Goal: Information Seeking & Learning: Learn about a topic

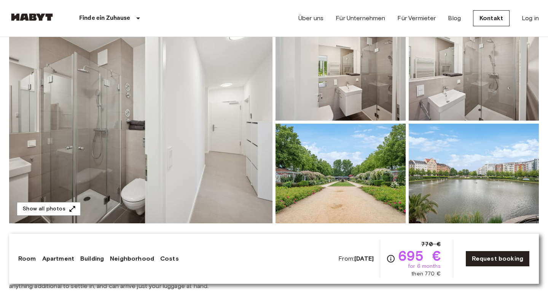
scroll to position [87, 0]
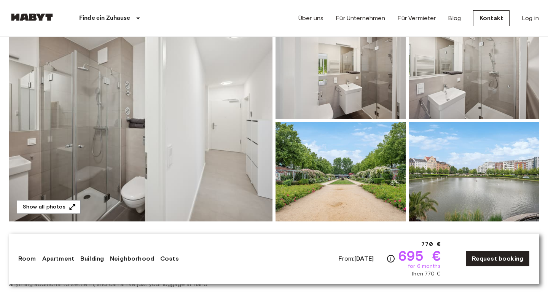
click at [381, 179] on img at bounding box center [341, 172] width 130 height 100
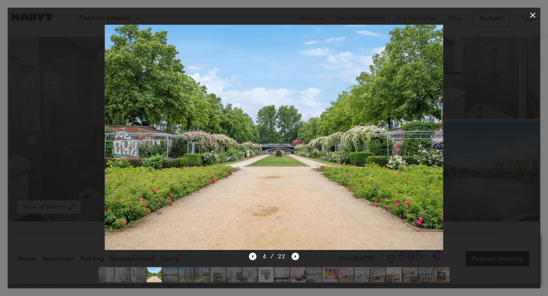
click at [292, 255] on icon "Next image" at bounding box center [296, 257] width 8 height 8
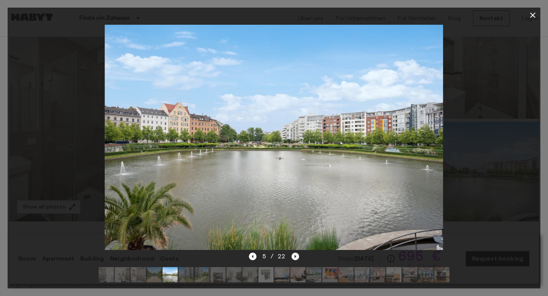
click at [292, 255] on icon "Next image" at bounding box center [296, 257] width 8 height 8
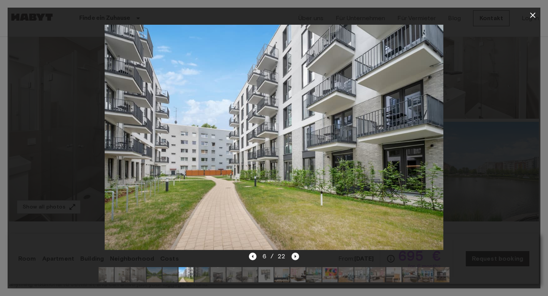
click at [292, 255] on icon "Next image" at bounding box center [296, 257] width 8 height 8
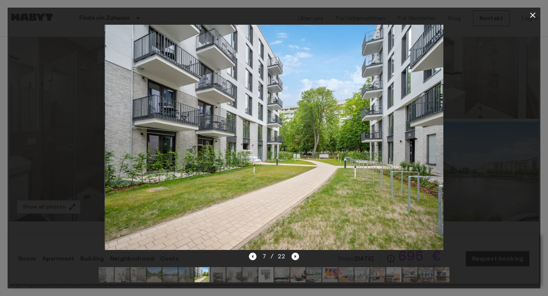
click at [292, 255] on icon "Next image" at bounding box center [296, 257] width 8 height 8
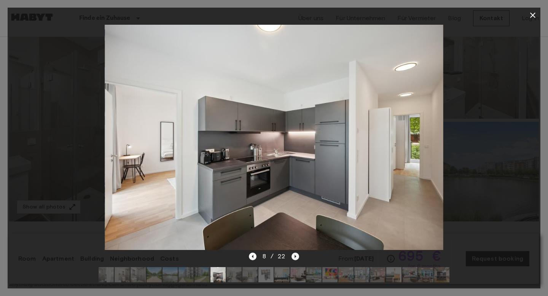
click at [292, 255] on icon "Next image" at bounding box center [296, 257] width 8 height 8
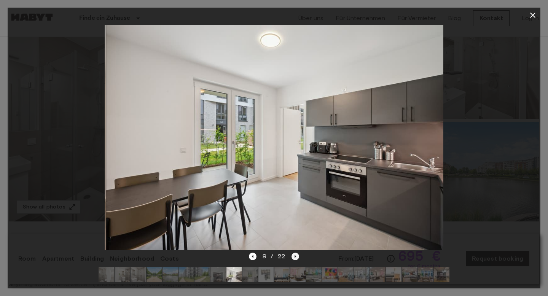
click at [292, 255] on icon "Next image" at bounding box center [296, 257] width 8 height 8
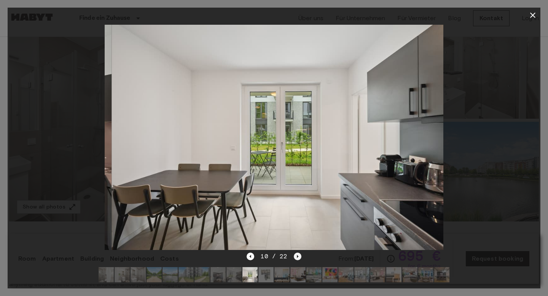
click at [291, 255] on div "10 / 22" at bounding box center [274, 256] width 54 height 9
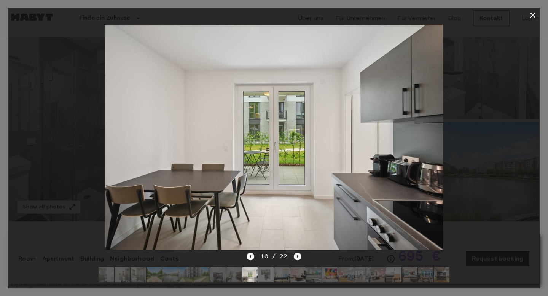
click at [291, 255] on div "10 / 22" at bounding box center [274, 256] width 54 height 9
click at [296, 255] on icon "Next image" at bounding box center [298, 257] width 8 height 8
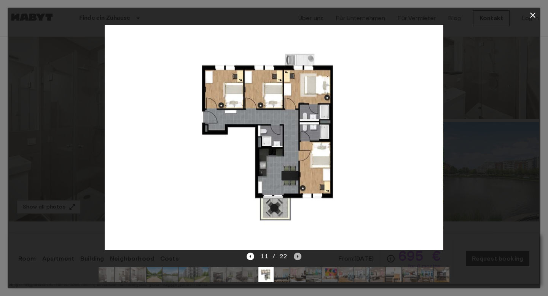
click at [297, 255] on icon "Next image" at bounding box center [298, 256] width 2 height 3
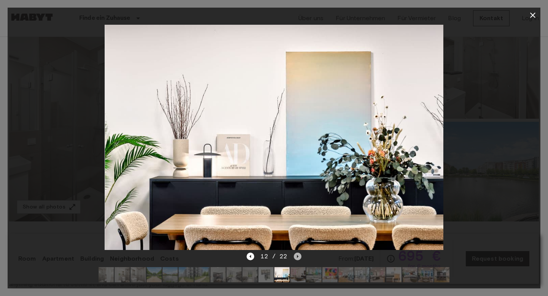
click at [297, 255] on icon "Next image" at bounding box center [298, 256] width 2 height 3
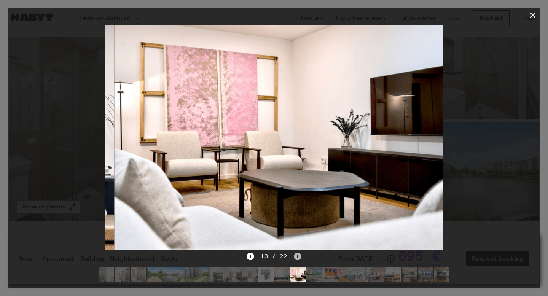
click at [297, 255] on icon "Next image" at bounding box center [298, 256] width 2 height 3
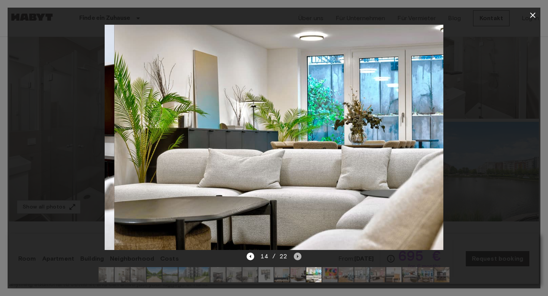
click at [297, 255] on icon "Next image" at bounding box center [298, 256] width 2 height 3
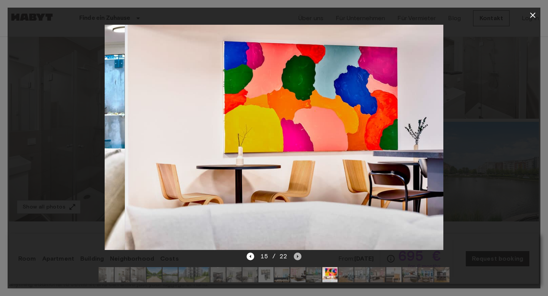
click at [297, 255] on icon "Next image" at bounding box center [298, 256] width 2 height 3
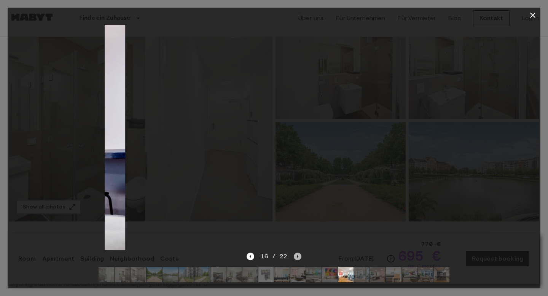
click at [297, 255] on icon "Next image" at bounding box center [298, 256] width 2 height 3
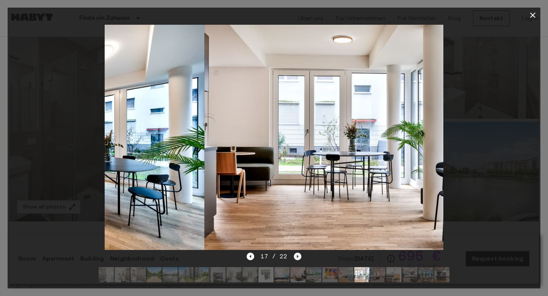
click at [297, 255] on icon "Next image" at bounding box center [298, 256] width 2 height 3
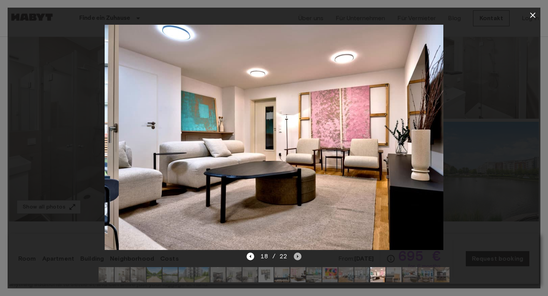
click at [297, 255] on icon "Next image" at bounding box center [298, 256] width 2 height 3
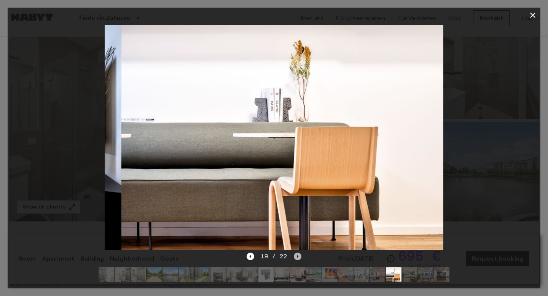
click at [297, 255] on icon "Next image" at bounding box center [298, 256] width 2 height 3
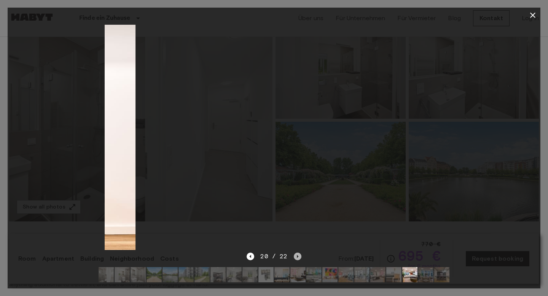
click at [297, 255] on icon "Next image" at bounding box center [298, 256] width 2 height 3
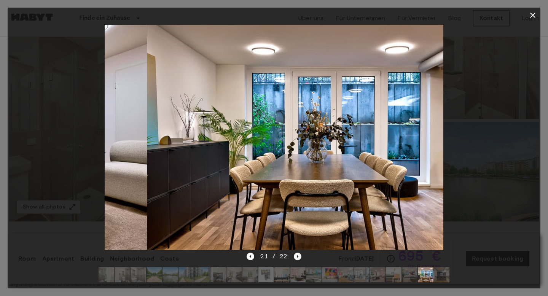
click at [297, 255] on icon "Next image" at bounding box center [298, 256] width 2 height 3
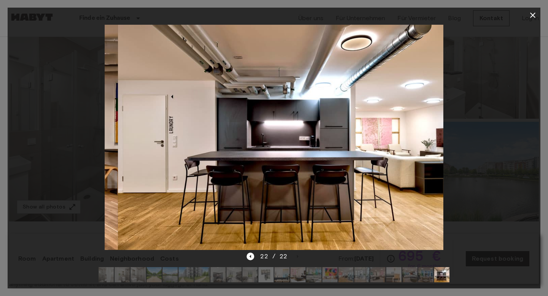
click at [297, 255] on div "22 / 22" at bounding box center [274, 256] width 54 height 9
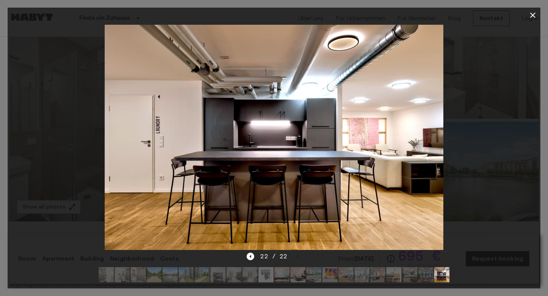
click at [523, 212] on div at bounding box center [274, 137] width 533 height 229
click at [252, 257] on icon "Previous image" at bounding box center [251, 257] width 8 height 8
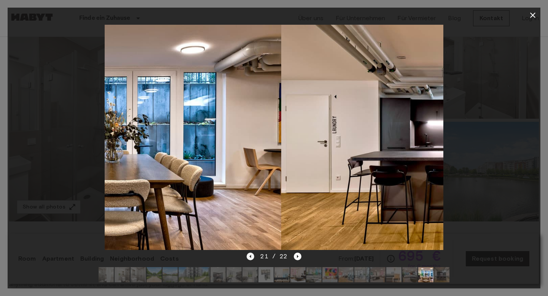
click at [252, 257] on icon "Previous image" at bounding box center [251, 257] width 8 height 8
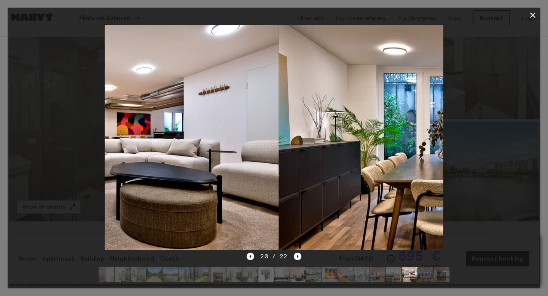
click at [252, 257] on icon "Previous image" at bounding box center [251, 257] width 8 height 8
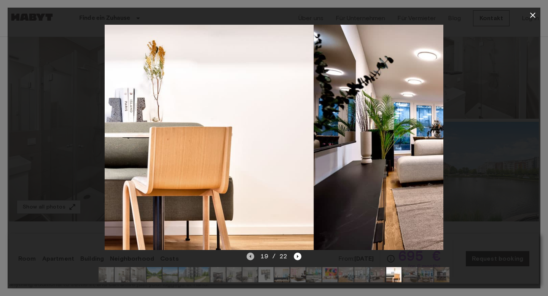
click at [252, 257] on icon "Previous image" at bounding box center [251, 257] width 8 height 8
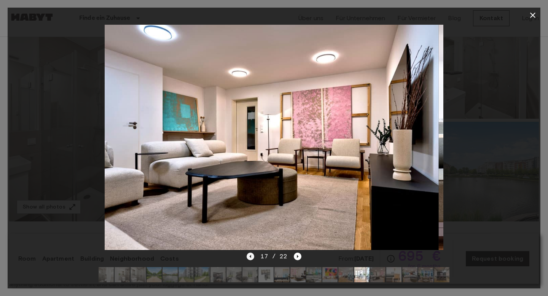
click at [252, 257] on icon "Previous image" at bounding box center [251, 257] width 8 height 8
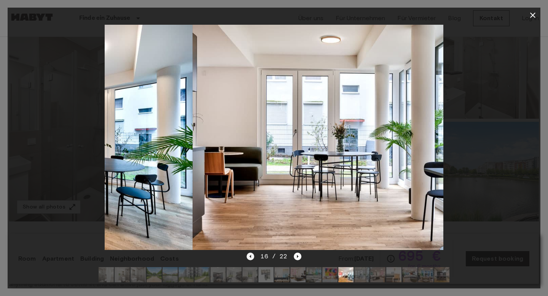
click at [252, 257] on icon "Previous image" at bounding box center [251, 257] width 8 height 8
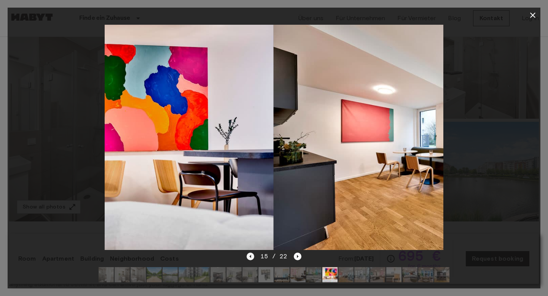
click at [252, 257] on icon "Previous image" at bounding box center [251, 257] width 8 height 8
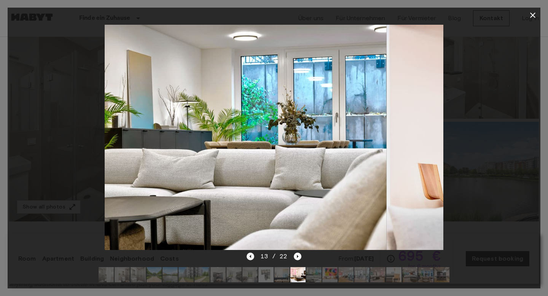
click at [252, 257] on icon "Previous image" at bounding box center [251, 257] width 8 height 8
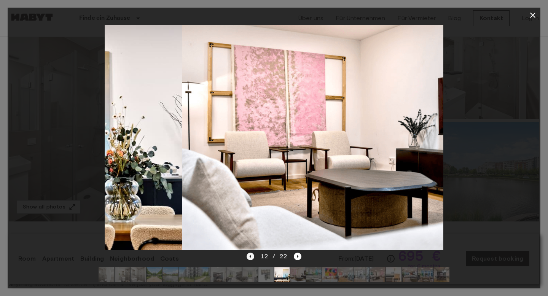
click at [252, 257] on icon "Previous image" at bounding box center [251, 257] width 8 height 8
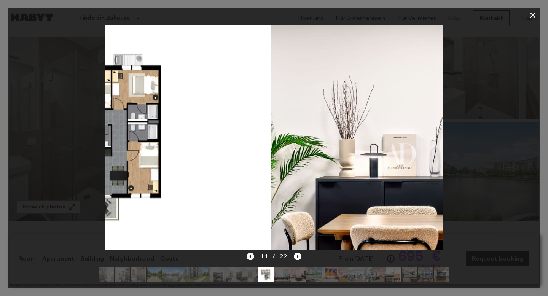
click at [252, 257] on icon "Previous image" at bounding box center [251, 257] width 8 height 8
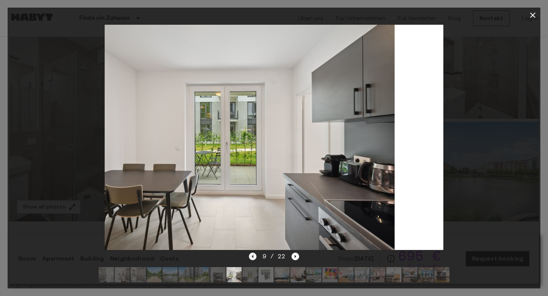
click at [252, 257] on icon "Previous image" at bounding box center [253, 257] width 8 height 8
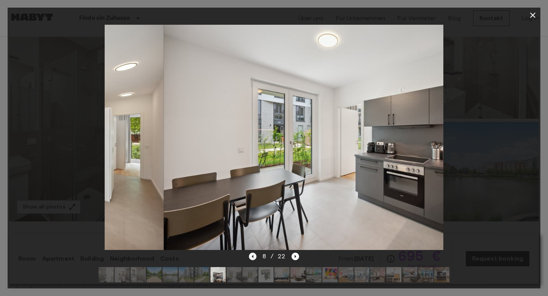
click at [252, 257] on icon "Previous image" at bounding box center [253, 257] width 8 height 8
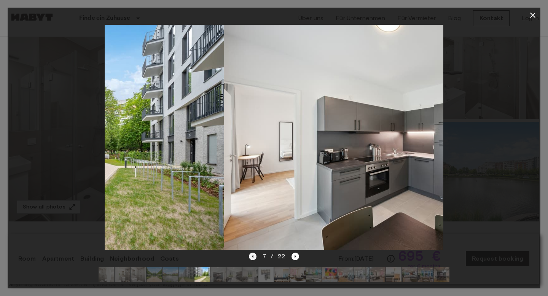
click at [252, 257] on icon "Previous image" at bounding box center [253, 257] width 8 height 8
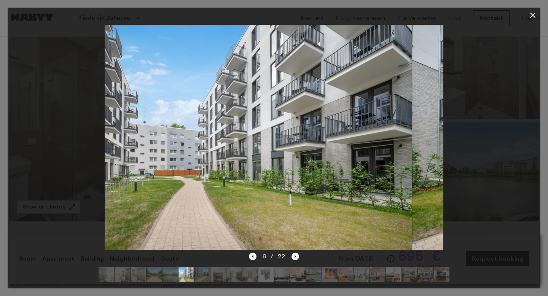
click at [252, 257] on icon "Previous image" at bounding box center [253, 257] width 8 height 8
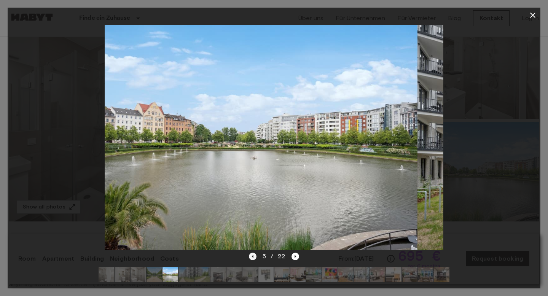
click at [252, 257] on icon "Previous image" at bounding box center [253, 257] width 8 height 8
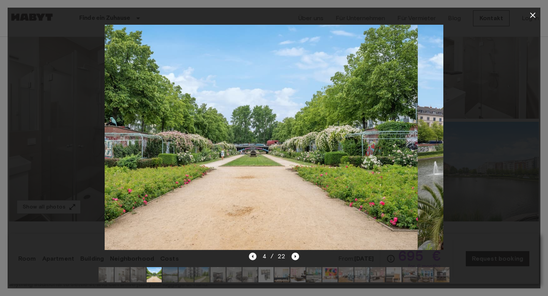
click at [252, 257] on icon "Previous image" at bounding box center [253, 257] width 8 height 8
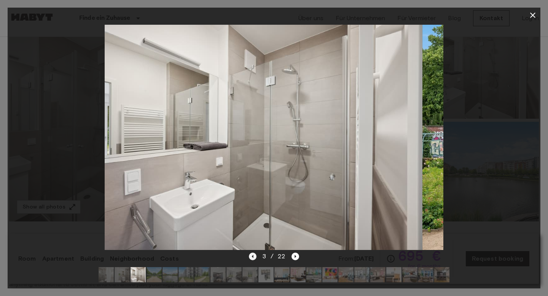
click at [252, 257] on icon "Previous image" at bounding box center [253, 257] width 8 height 8
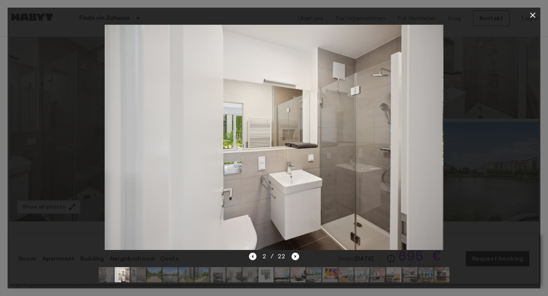
click at [252, 257] on icon "Previous image" at bounding box center [253, 257] width 8 height 8
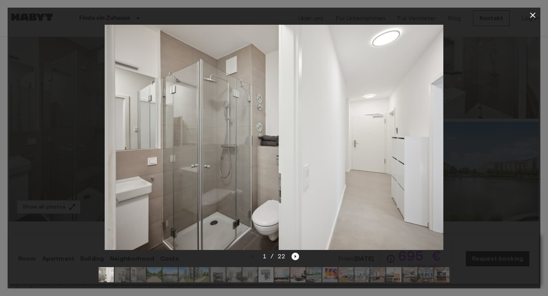
click at [295, 259] on icon "Next image" at bounding box center [296, 257] width 8 height 8
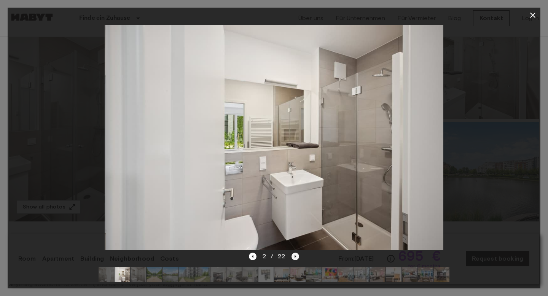
click at [295, 259] on icon "Next image" at bounding box center [296, 257] width 8 height 8
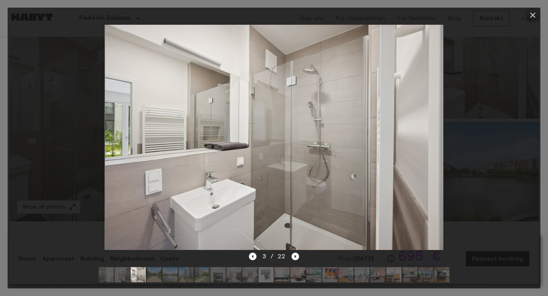
click at [531, 14] on icon "button" at bounding box center [533, 15] width 9 height 9
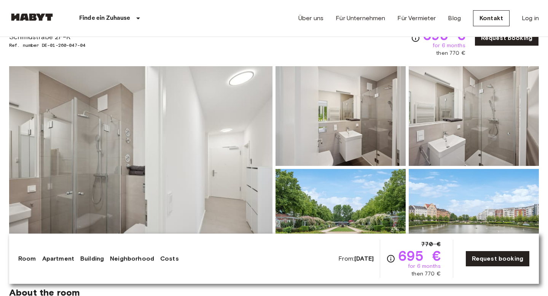
scroll to position [0, 0]
